Goal: Check status: Check status

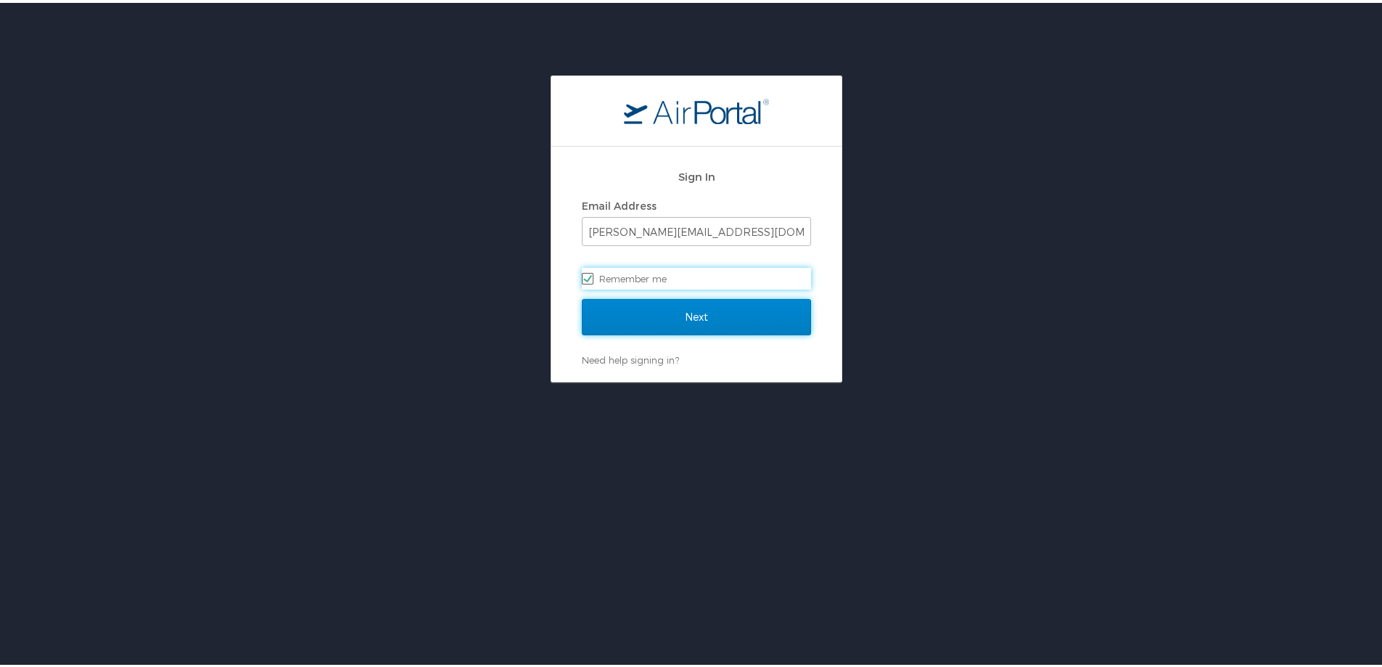
click at [662, 308] on input "Next" at bounding box center [696, 314] width 229 height 36
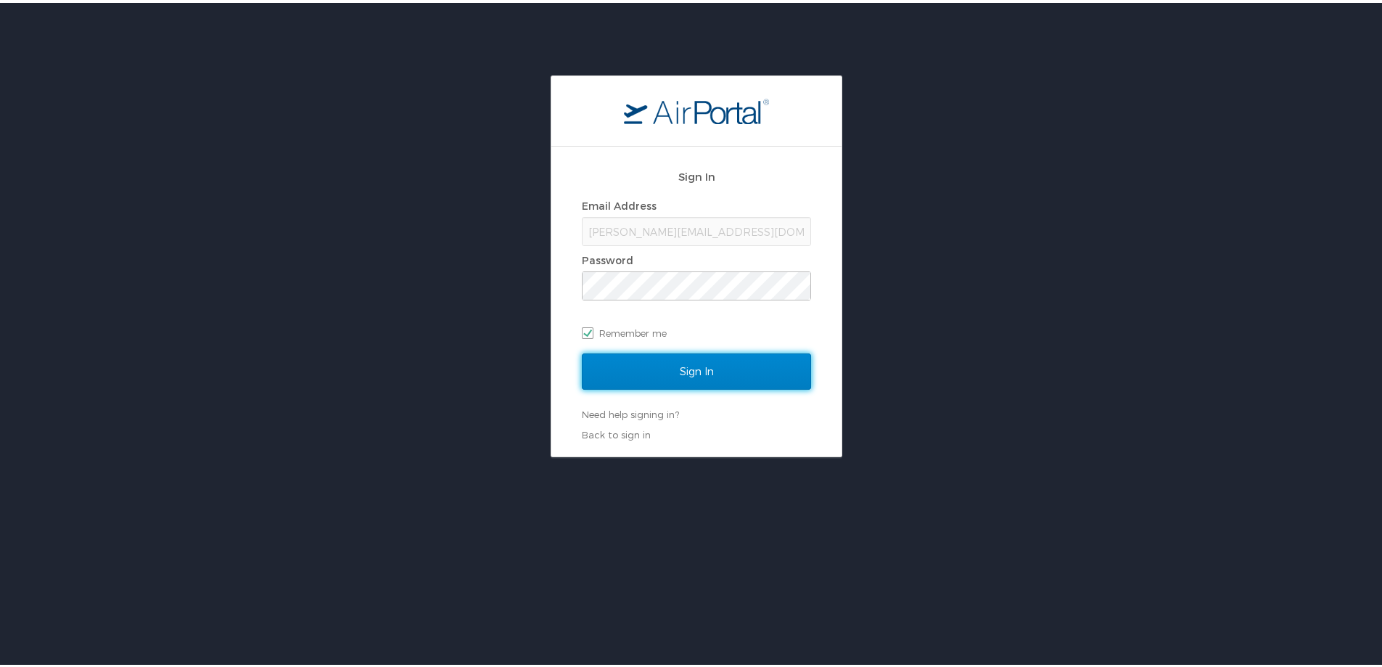
click at [715, 380] on input "Sign In" at bounding box center [696, 369] width 229 height 36
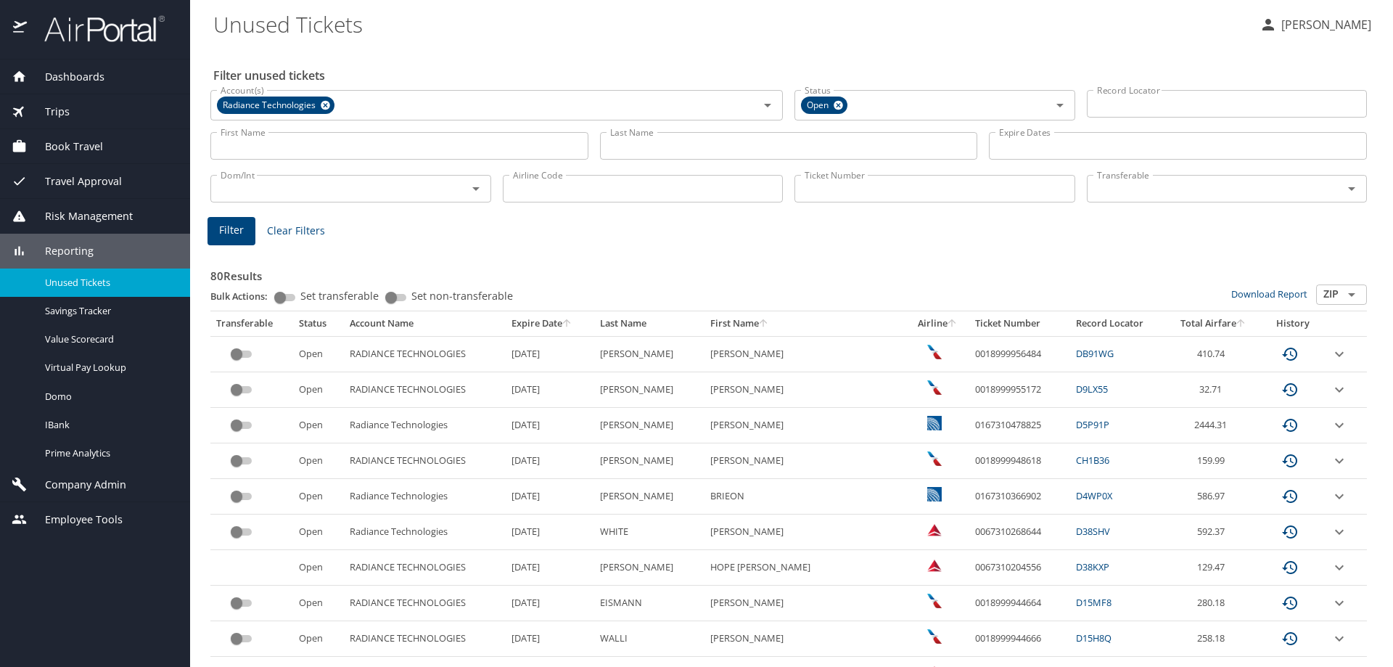
click at [936, 192] on input "Ticket Number" at bounding box center [935, 189] width 281 height 28
paste input "0167308708150"
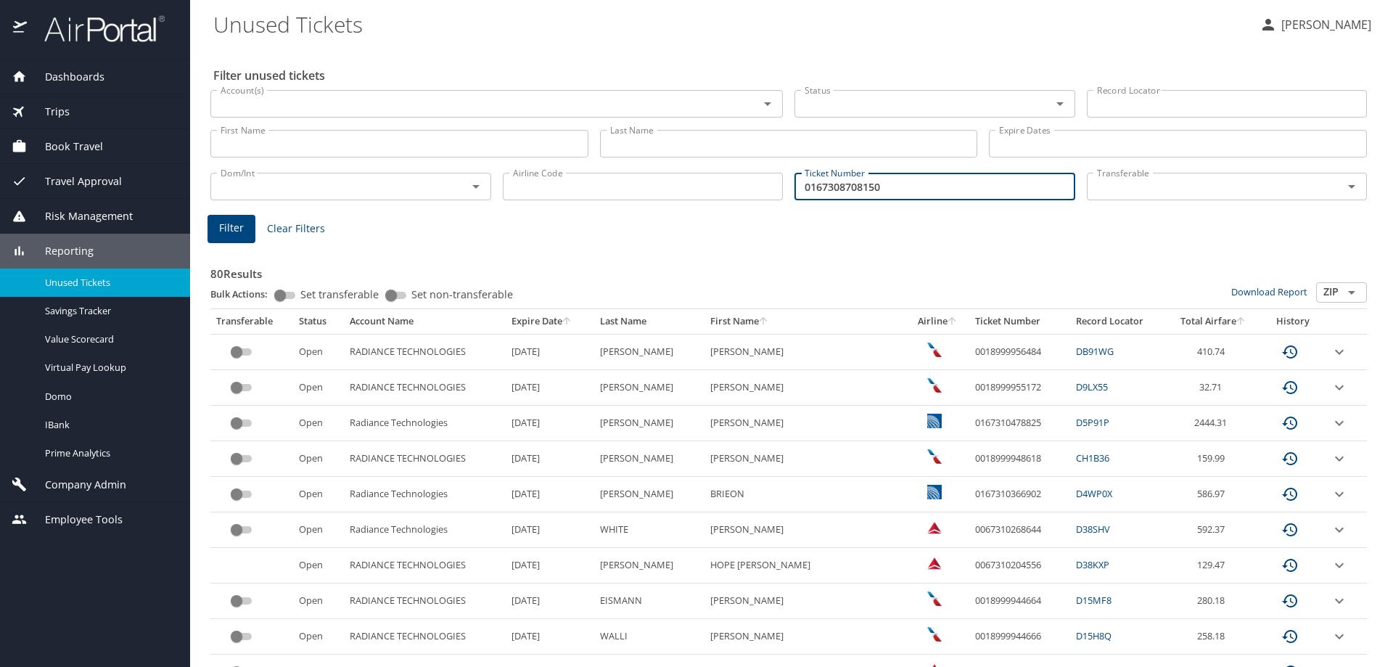
type input "0167308708150"
drag, startPoint x: 590, startPoint y: 241, endPoint x: 102, endPoint y: 287, distance: 490.6
click at [225, 220] on span "Filter" at bounding box center [231, 228] width 25 height 18
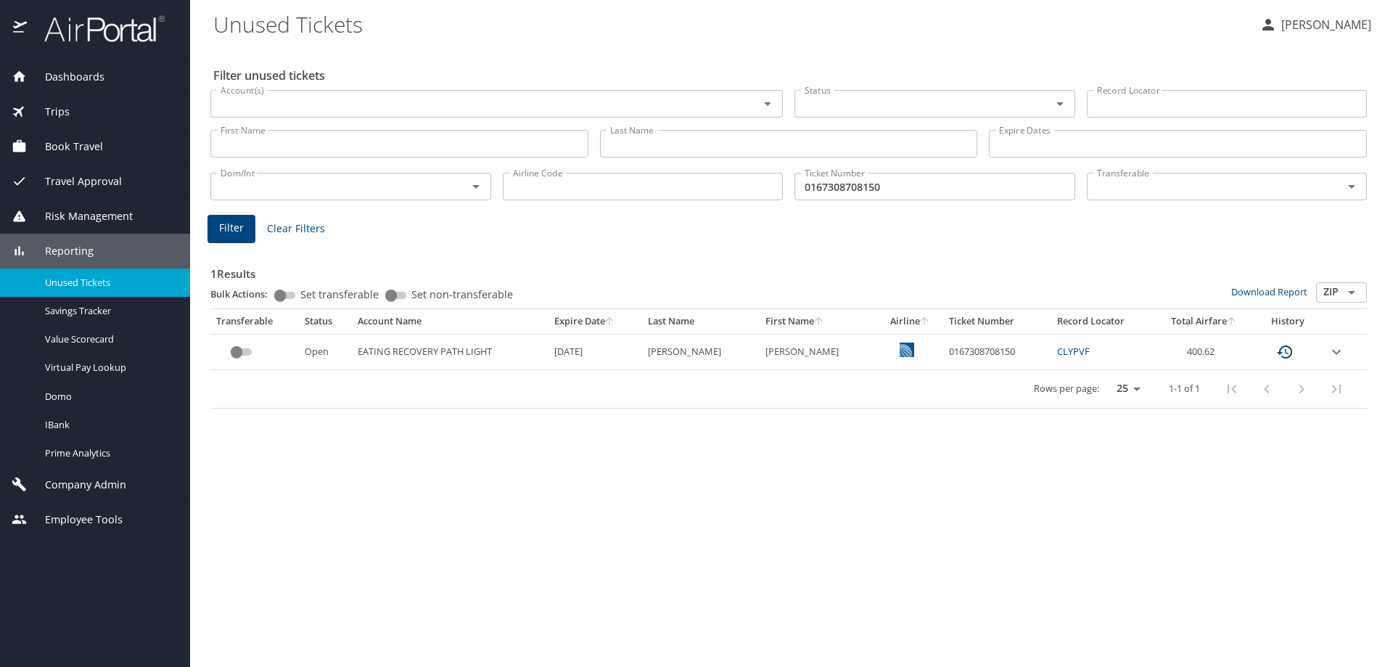
click at [1337, 353] on icon "expand row" at bounding box center [1336, 351] width 17 height 17
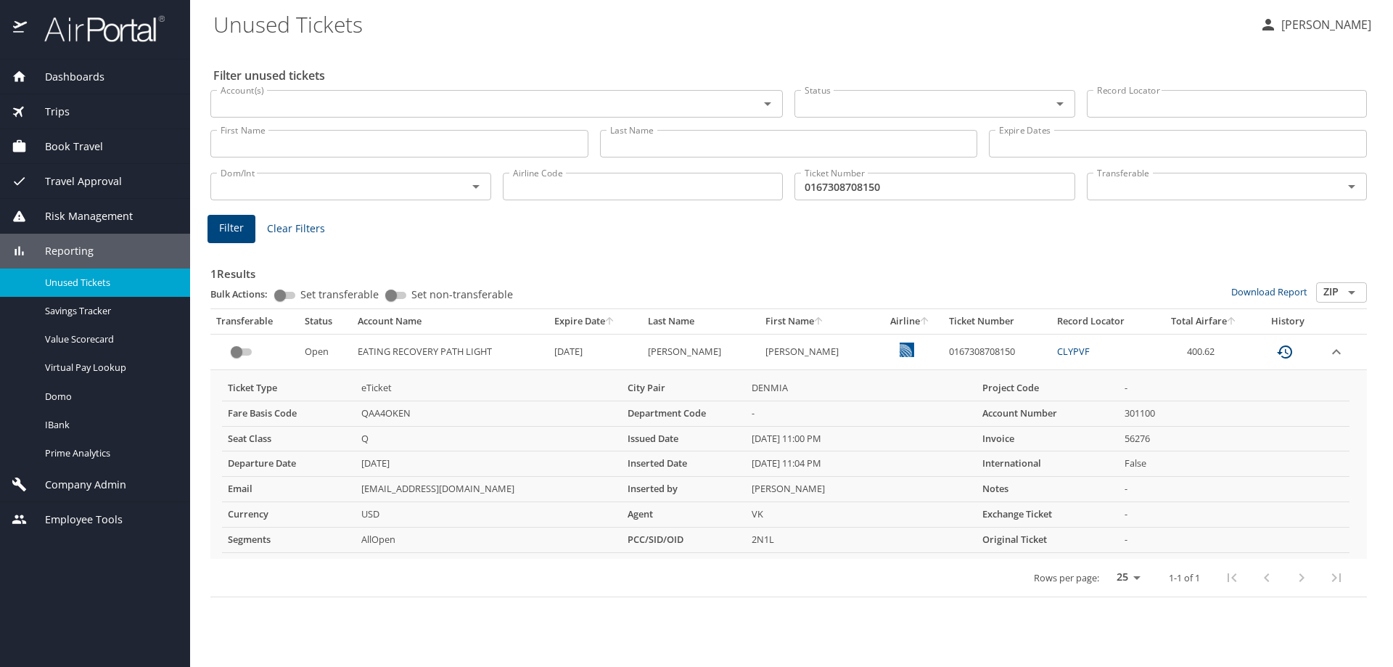
click at [839, 190] on input "0167308708150" at bounding box center [935, 187] width 281 height 28
click at [943, 355] on td "0167308708150" at bounding box center [997, 352] width 108 height 36
copy td "0167308708150"
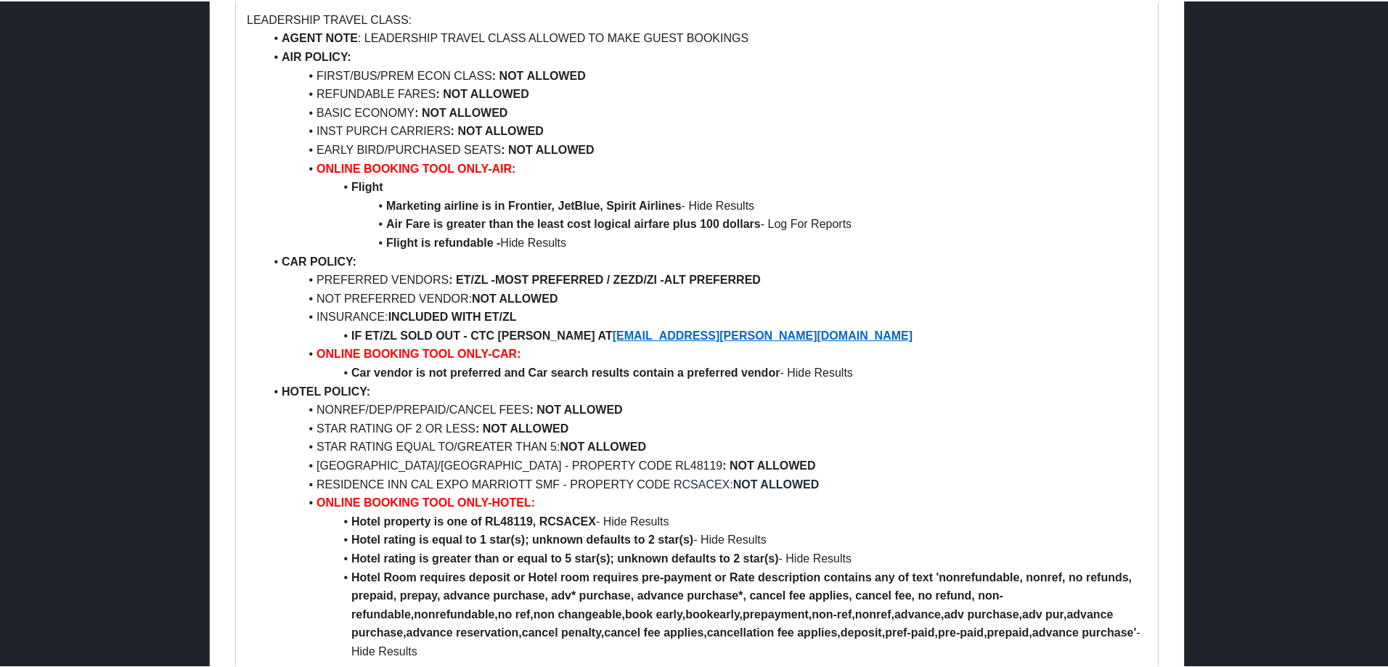
scroll to position [1443, 0]
